Goal: Book appointment/travel/reservation

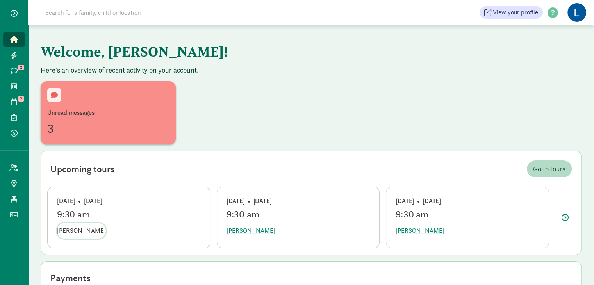
click at [85, 231] on span "Marabel Beichman-Potts" at bounding box center [81, 230] width 49 height 9
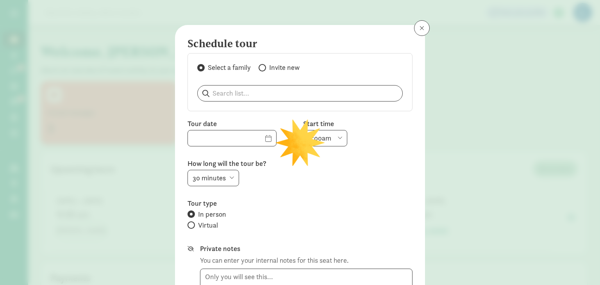
type input "09/12/2025"
select select "9:30am"
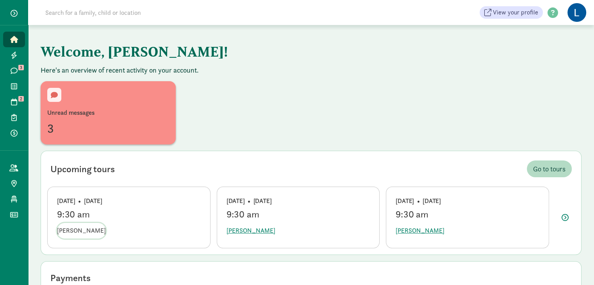
click at [98, 229] on span "Marabel Beichman-Potts" at bounding box center [81, 230] width 49 height 9
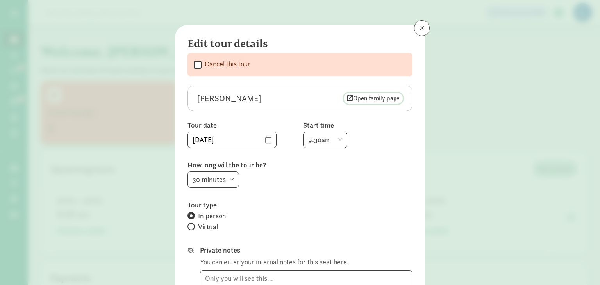
click at [373, 97] on span "Open family page" at bounding box center [373, 98] width 53 height 9
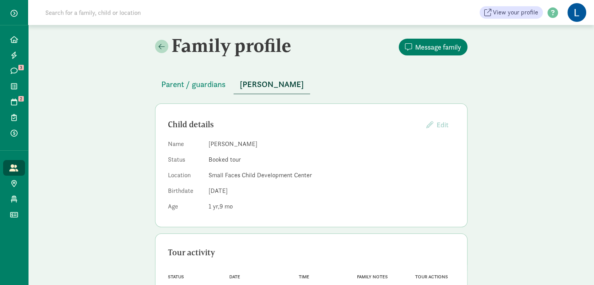
scroll to position [39, 0]
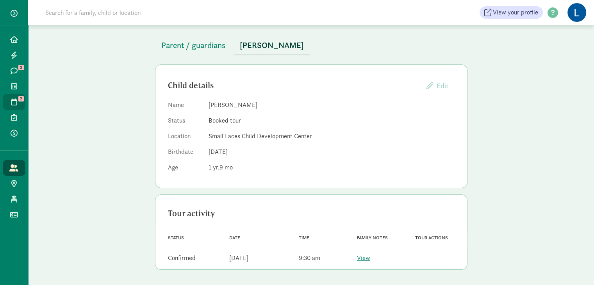
click at [23, 104] on link "Tours 2" at bounding box center [14, 102] width 22 height 16
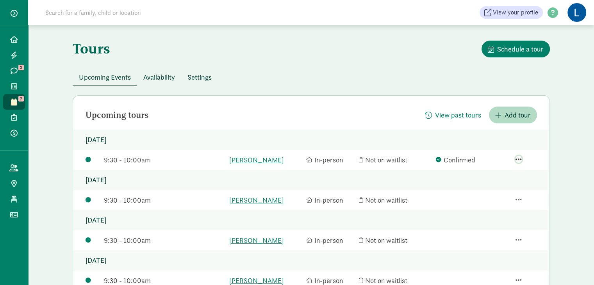
click at [520, 163] on span "button" at bounding box center [519, 159] width 6 height 7
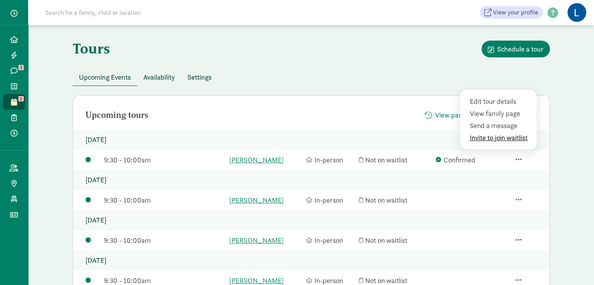
click at [508, 143] on div "Invite to join waitlist" at bounding box center [500, 137] width 61 height 11
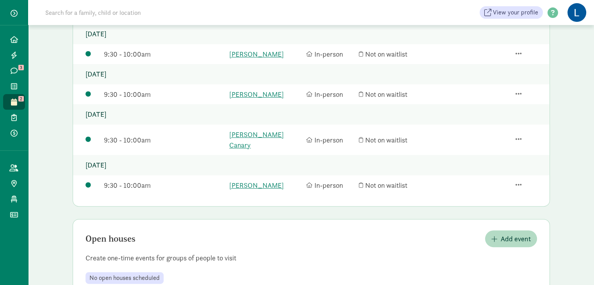
scroll to position [191, 0]
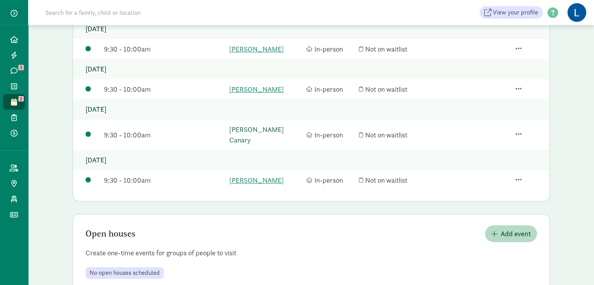
click at [249, 141] on link "[PERSON_NAME] Canary" at bounding box center [265, 134] width 73 height 21
click at [245, 95] on link "Cam Graesser" at bounding box center [265, 89] width 73 height 11
click at [239, 54] on link "[PERSON_NAME]" at bounding box center [265, 49] width 73 height 11
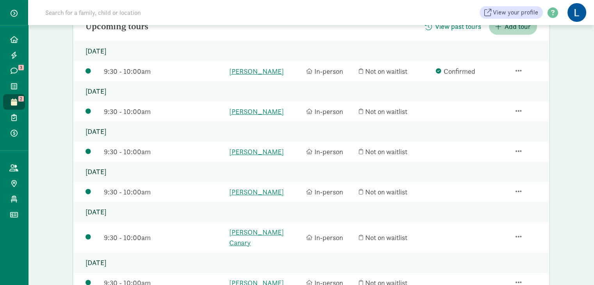
scroll to position [88, 0]
click at [238, 118] on link "[PERSON_NAME]" at bounding box center [265, 112] width 73 height 11
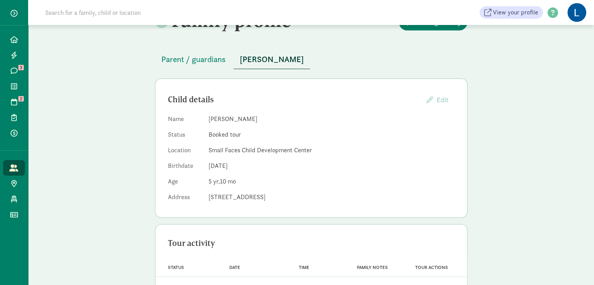
scroll to position [55, 0]
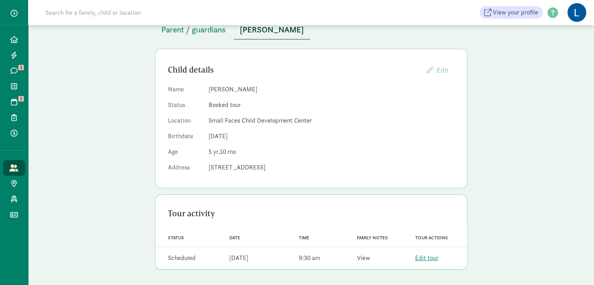
click at [365, 259] on link "View" at bounding box center [363, 258] width 13 height 8
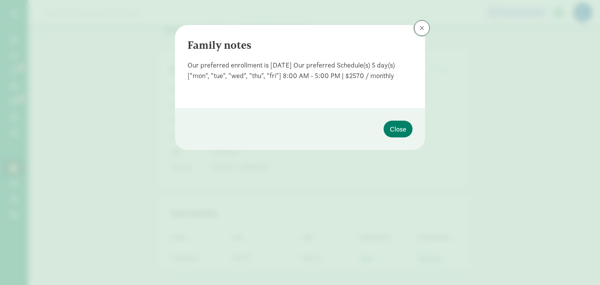
click at [421, 30] on span at bounding box center [422, 28] width 5 height 6
